Goal: Information Seeking & Learning: Learn about a topic

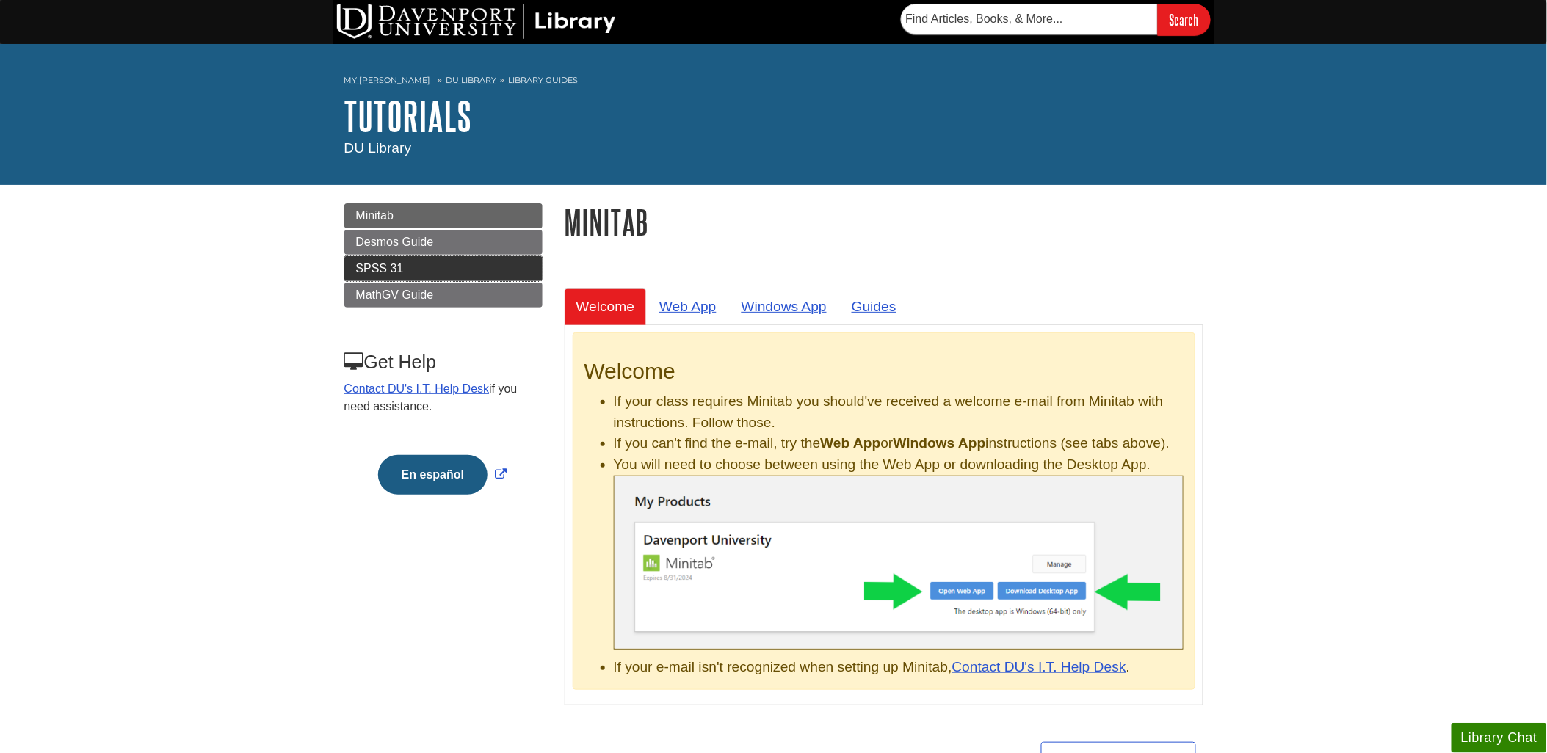
click at [414, 264] on link "SPSS 31" at bounding box center [443, 268] width 198 height 25
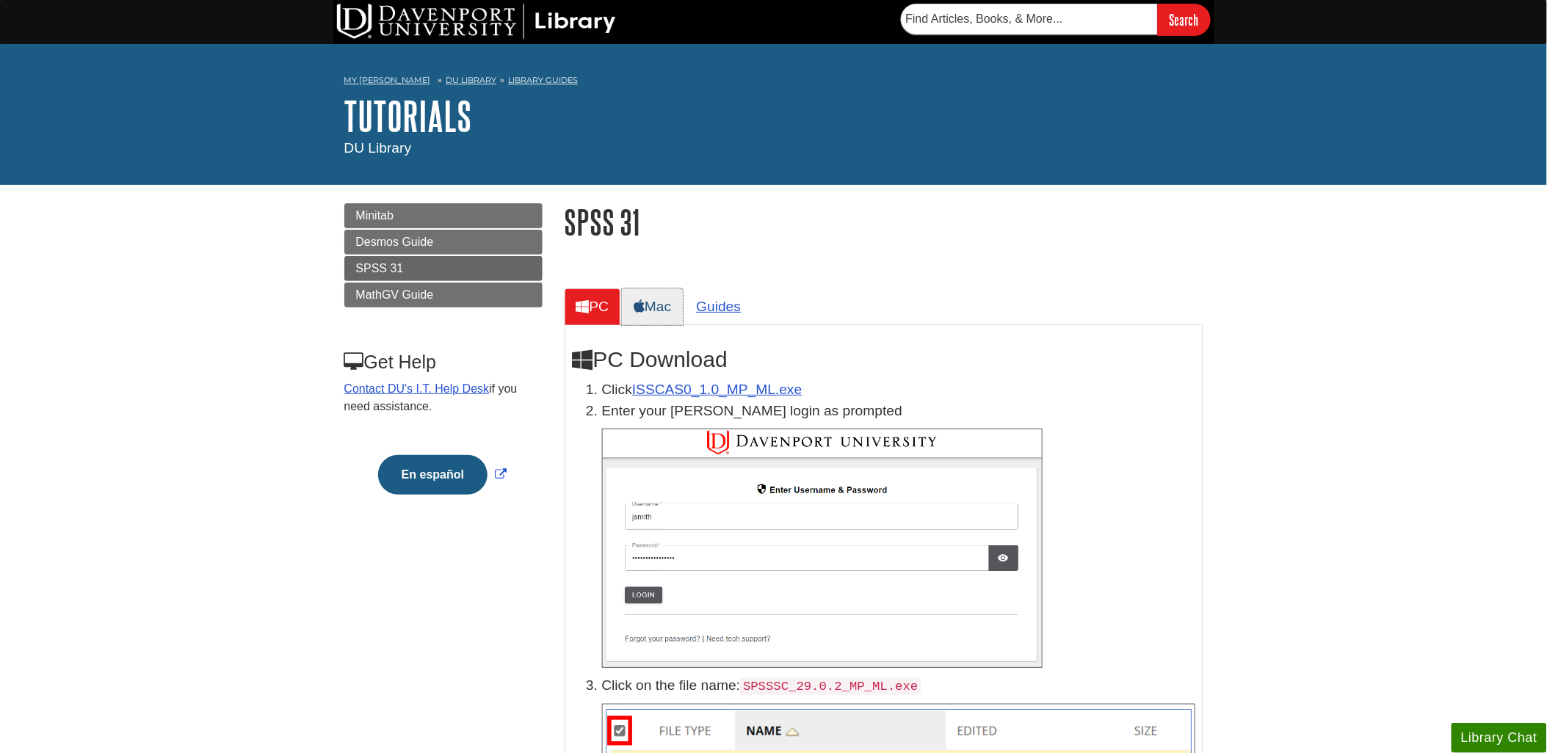
click at [659, 305] on link "Mac" at bounding box center [652, 307] width 61 height 36
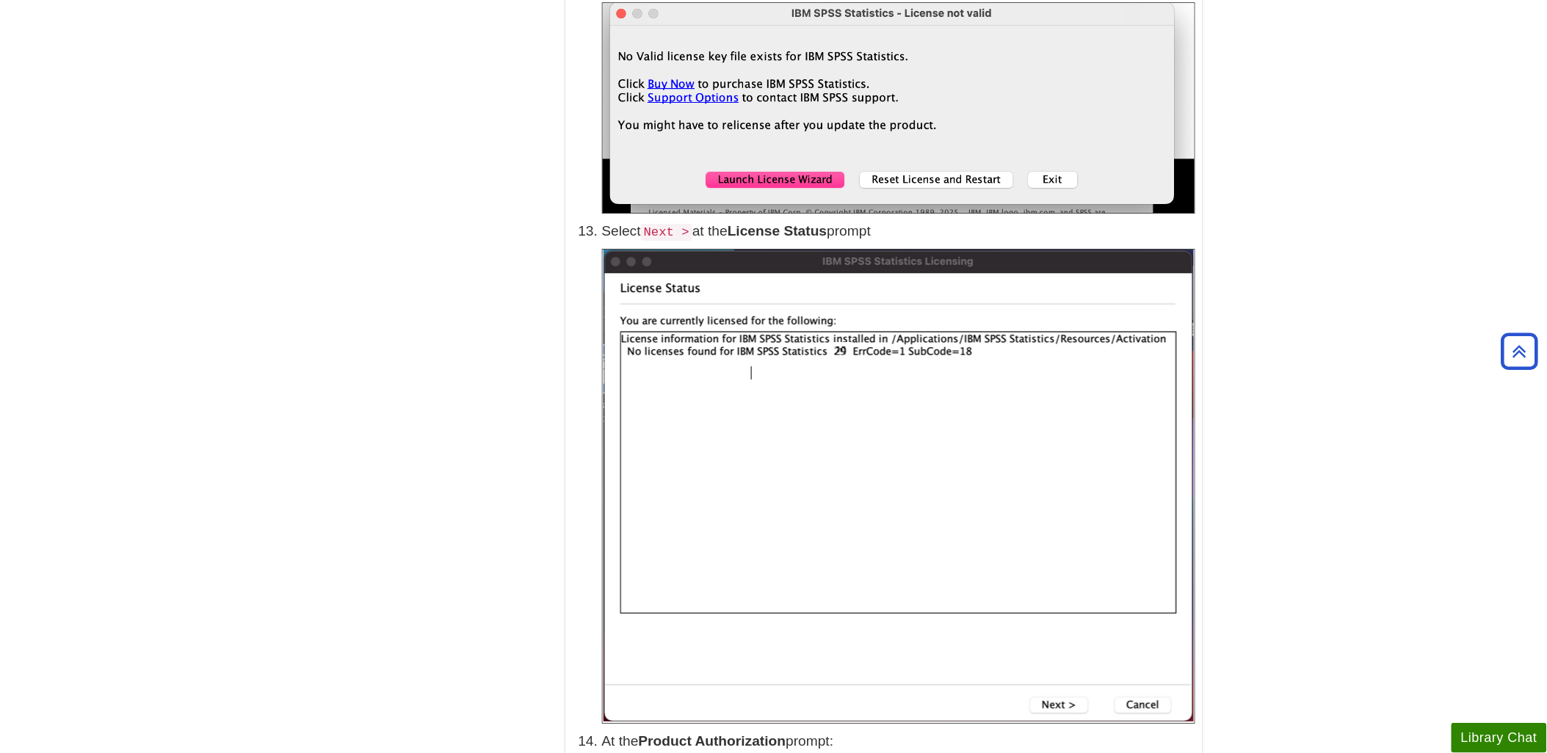
scroll to position [3753, 0]
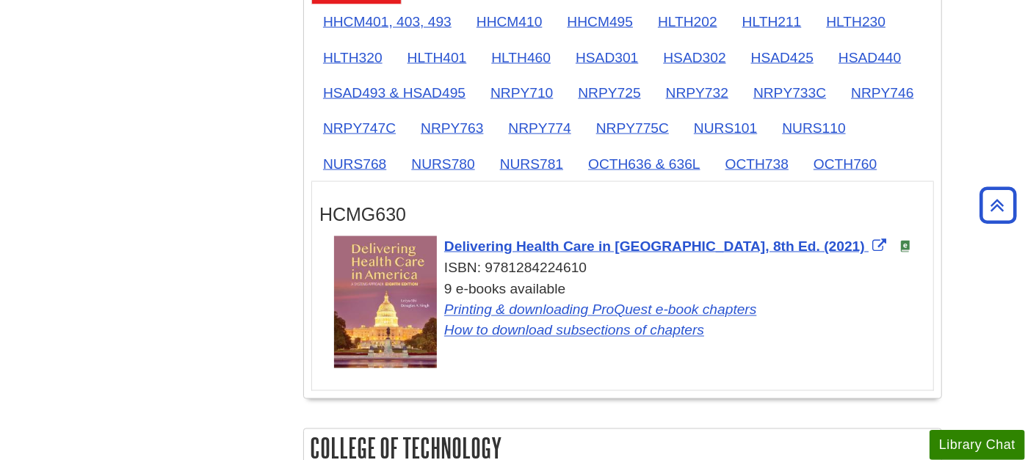
scroll to position [1334, 0]
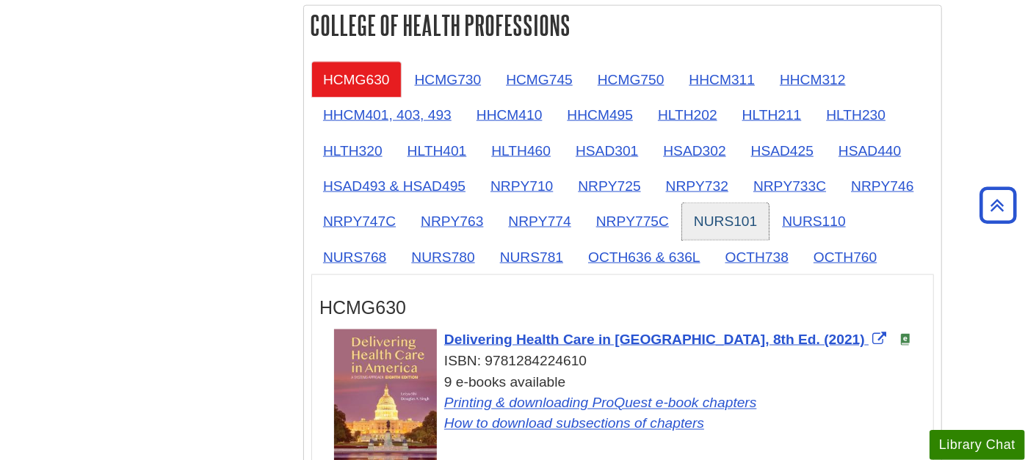
click at [736, 209] on link "NURS101" at bounding box center [725, 221] width 87 height 36
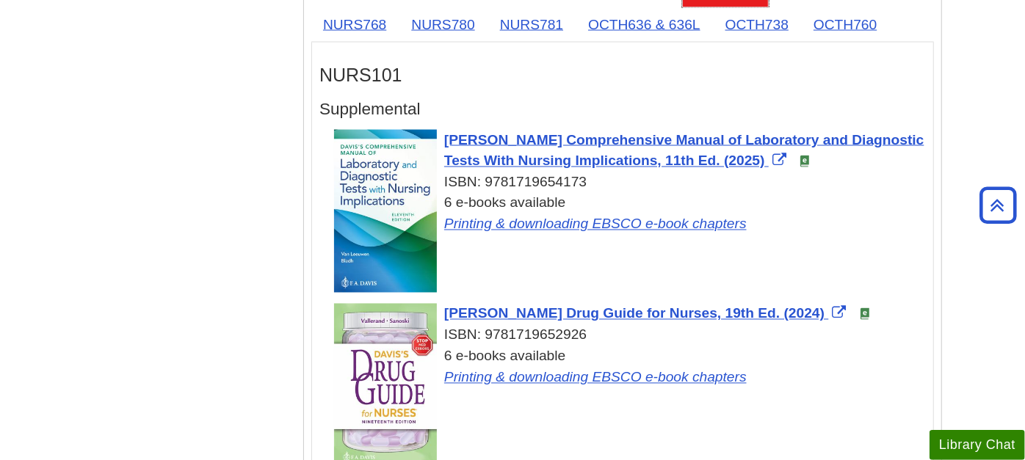
scroll to position [1498, 0]
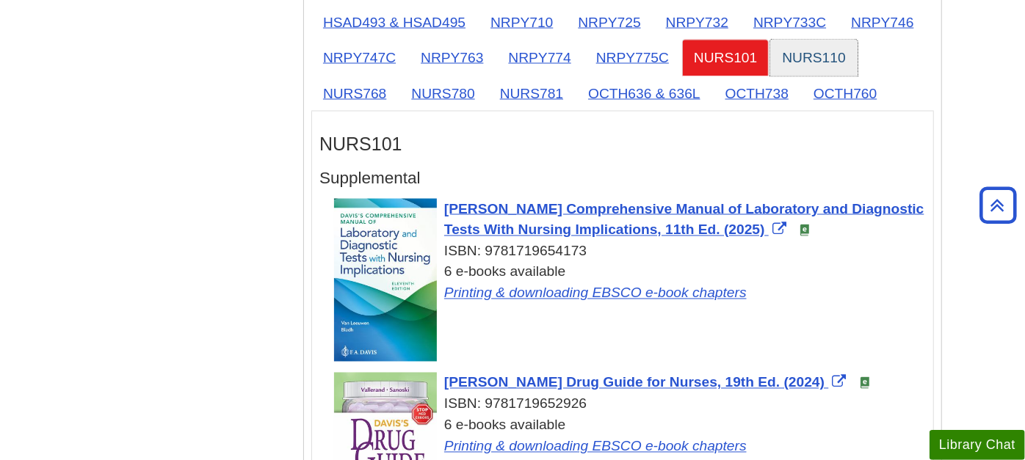
click at [806, 55] on link "NURS110" at bounding box center [813, 58] width 87 height 36
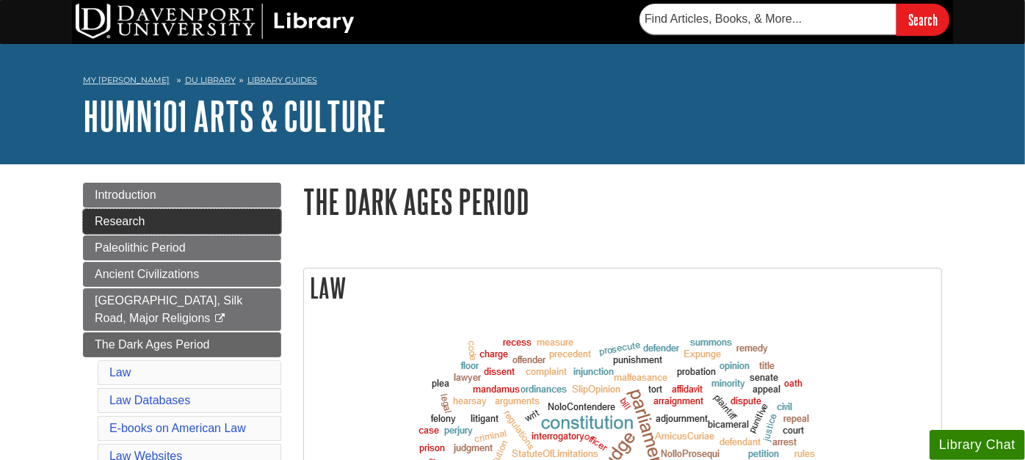
click at [131, 217] on span "Research" at bounding box center [120, 221] width 50 height 12
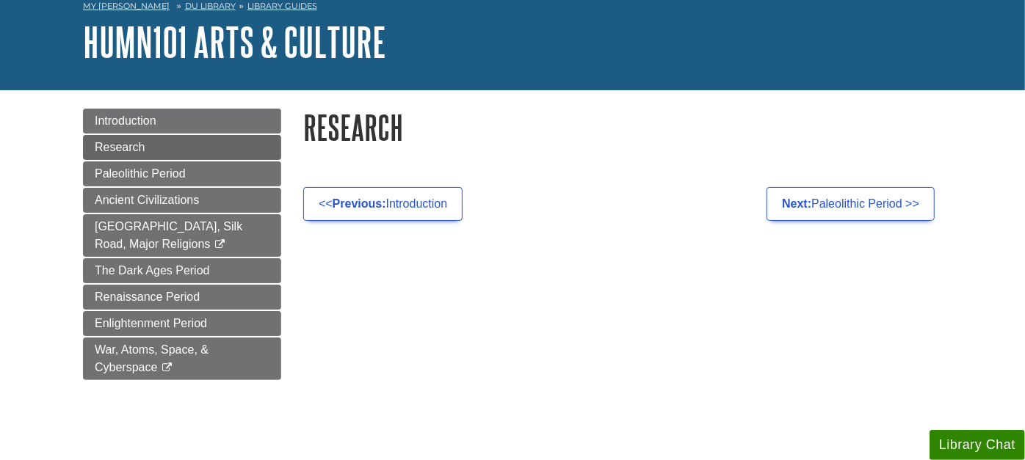
scroll to position [163, 0]
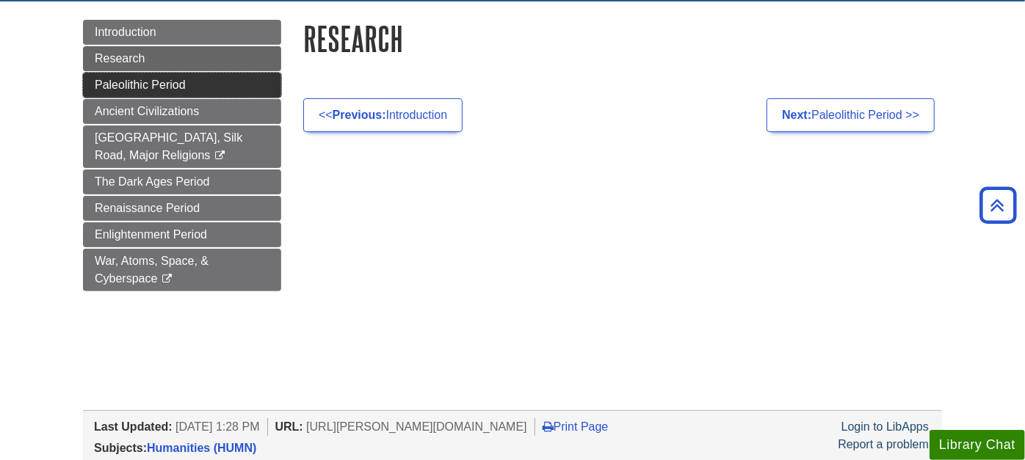
click at [176, 84] on span "Paleolithic Period" at bounding box center [140, 85] width 91 height 12
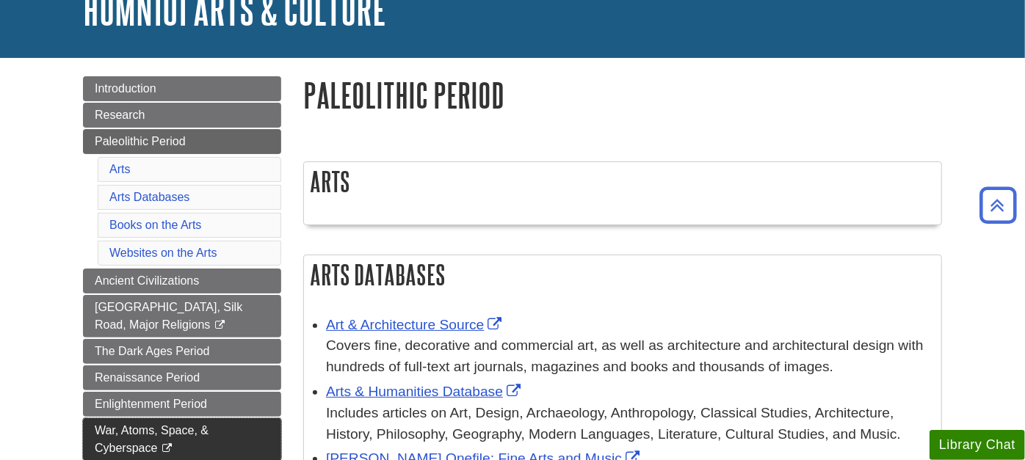
scroll to position [81, 0]
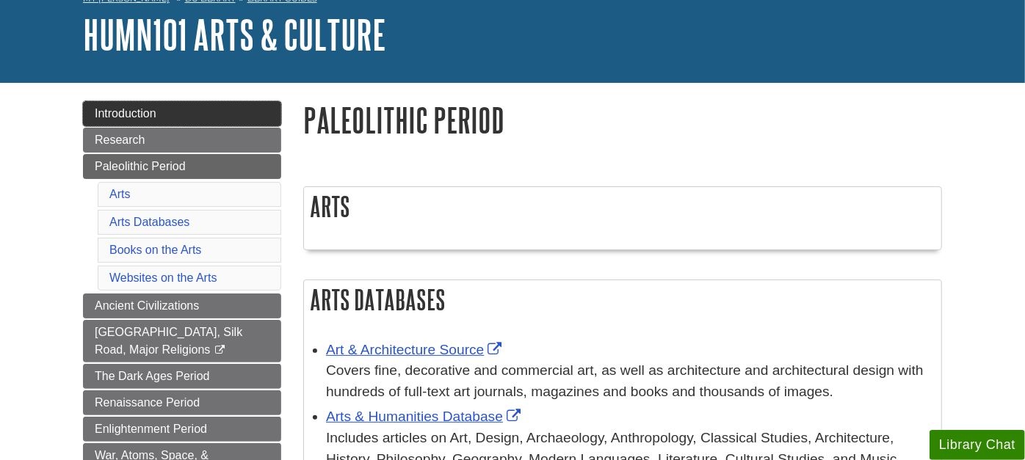
click at [148, 112] on span "Introduction" at bounding box center [126, 113] width 62 height 12
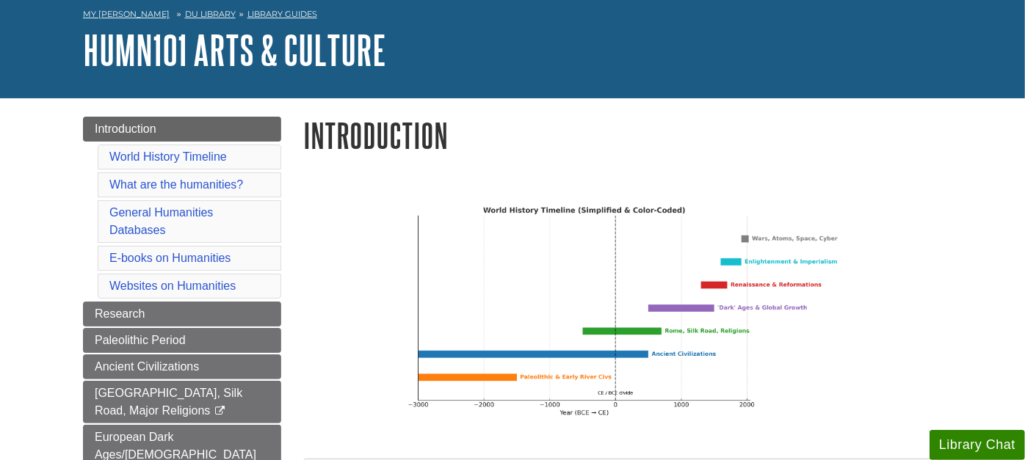
scroll to position [81, 0]
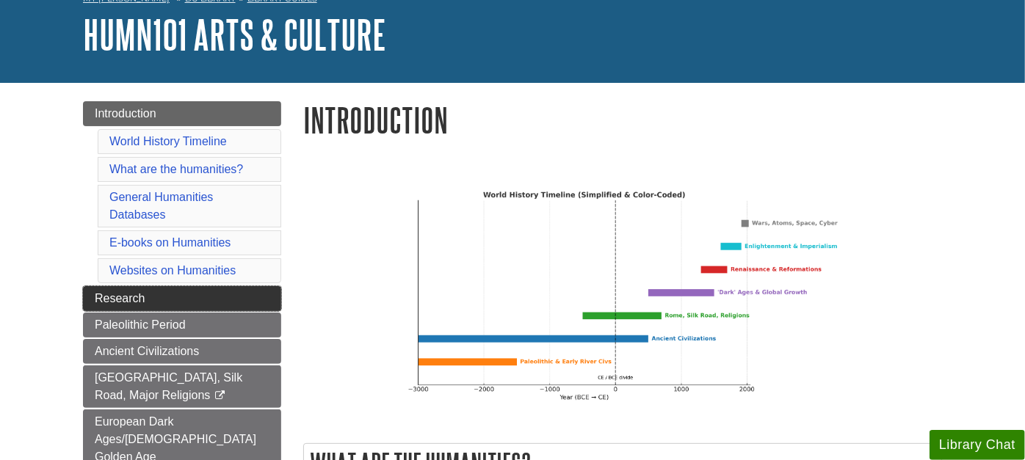
click at [133, 292] on span "Research" at bounding box center [120, 298] width 50 height 12
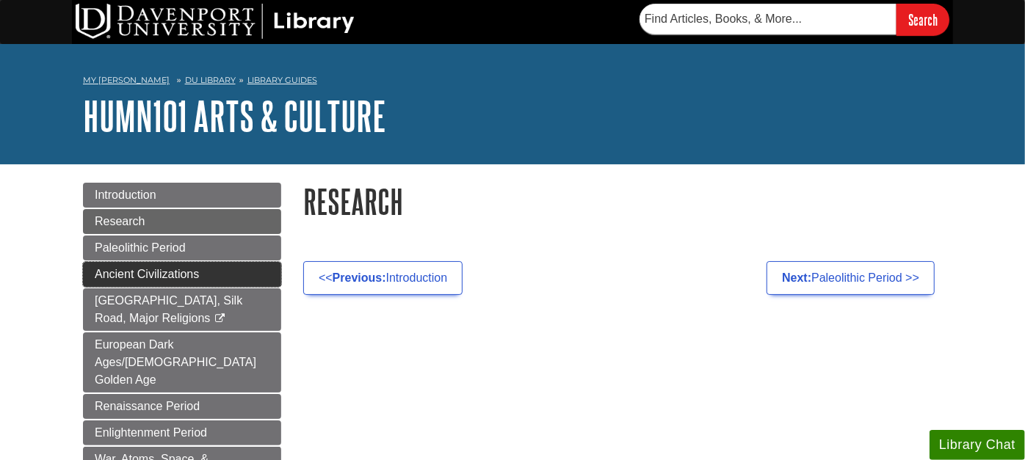
click at [137, 268] on span "Ancient Civilizations" at bounding box center [147, 274] width 104 height 12
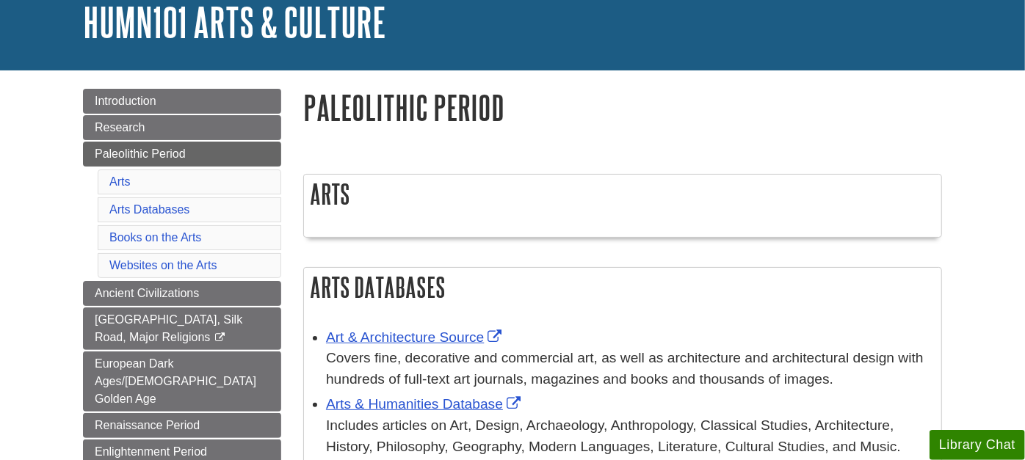
scroll to position [163, 0]
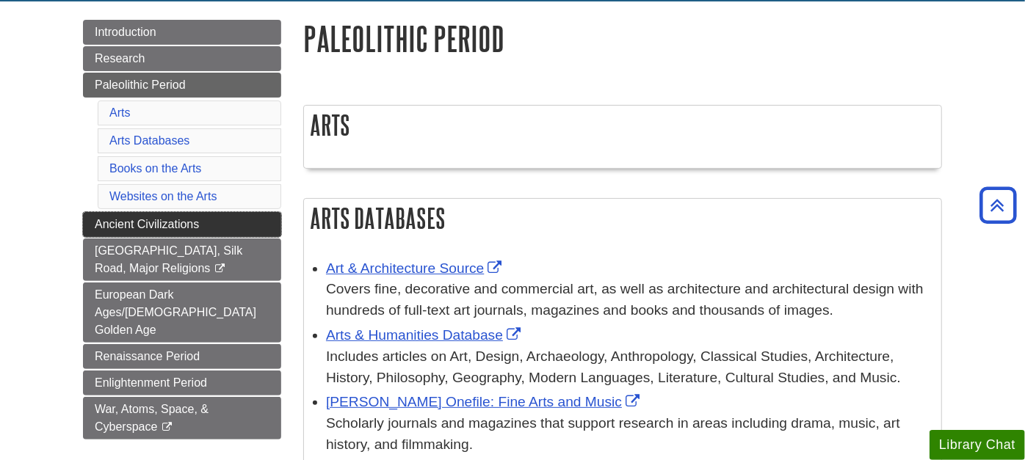
click at [177, 218] on span "Ancient Civilizations" at bounding box center [147, 224] width 104 height 12
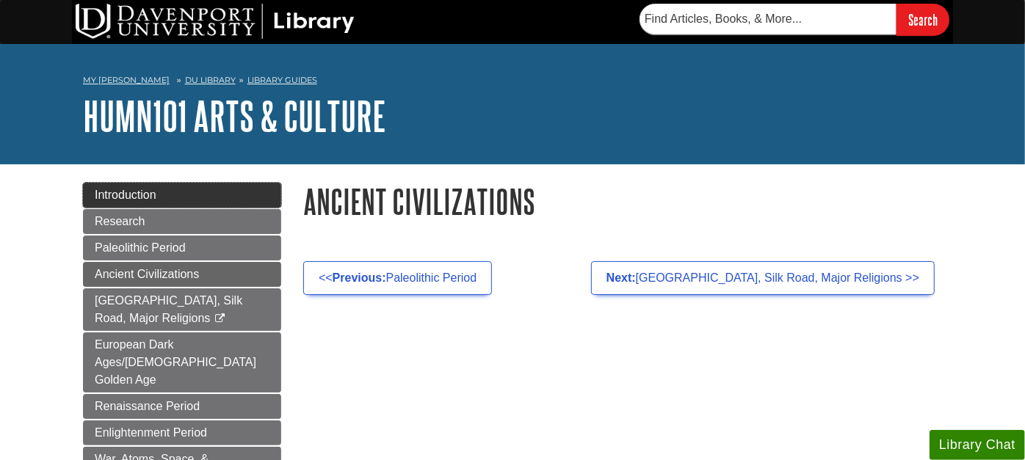
click at [147, 194] on span "Introduction" at bounding box center [126, 195] width 62 height 12
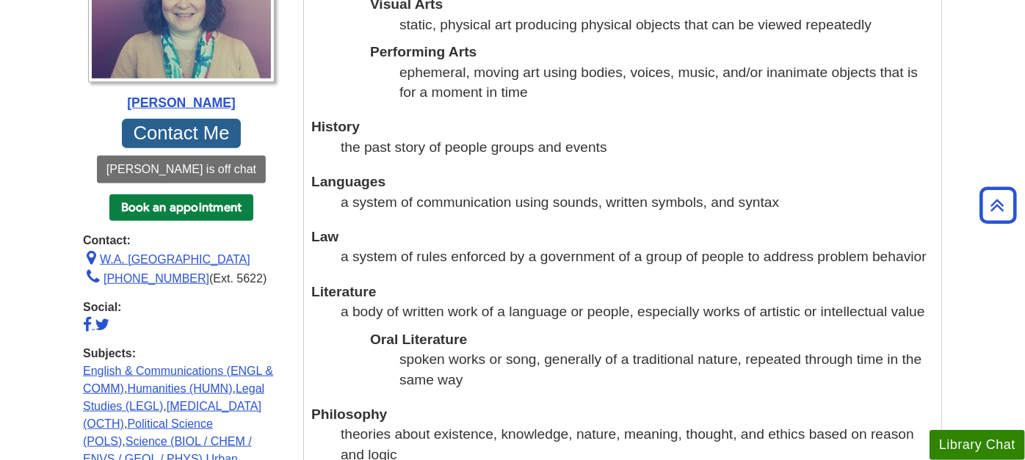
scroll to position [734, 0]
